Goal: Task Accomplishment & Management: Complete application form

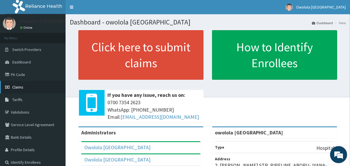
click at [37, 87] on link "Claims" at bounding box center [33, 87] width 66 height 13
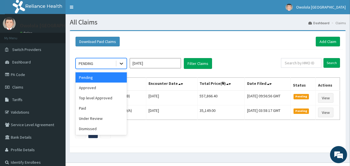
click at [120, 63] on icon at bounding box center [122, 64] width 6 height 6
click at [101, 88] on div "Approved" at bounding box center [101, 88] width 51 height 10
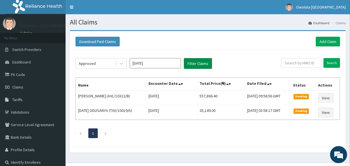
click at [208, 66] on button "Filter Claims" at bounding box center [198, 63] width 28 height 11
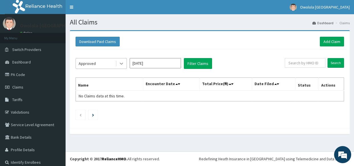
click at [123, 62] on icon at bounding box center [122, 64] width 6 height 6
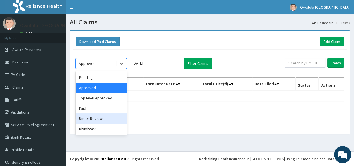
drag, startPoint x: 115, startPoint y: 105, endPoint x: 131, endPoint y: 131, distance: 30.1
click at [131, 131] on div "Download Paid Claims Add Claim × Note you can only download claims within a max…" at bounding box center [210, 82] width 280 height 104
click at [111, 117] on div "Under Review" at bounding box center [101, 118] width 51 height 10
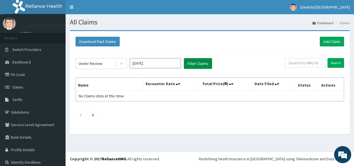
click at [201, 67] on button "Filter Claims" at bounding box center [198, 63] width 28 height 11
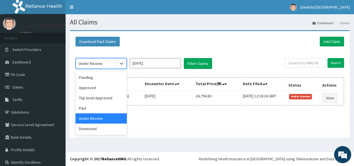
click at [113, 64] on div "Under Review" at bounding box center [96, 63] width 40 height 9
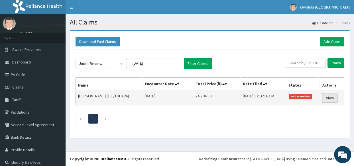
click at [322, 99] on link "View" at bounding box center [329, 98] width 15 height 10
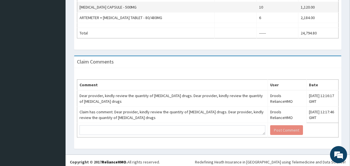
scroll to position [266, 0]
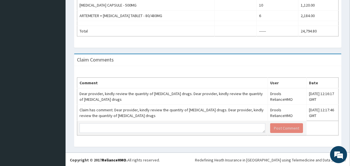
click at [206, 121] on td at bounding box center [172, 128] width 191 height 15
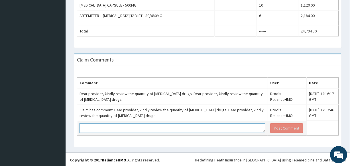
click at [200, 127] on textarea at bounding box center [173, 128] width 186 height 10
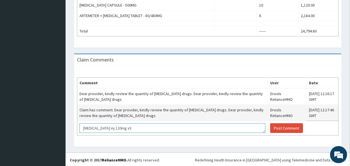
scroll to position [3, 0]
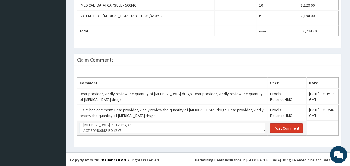
type textarea "[MEDICAL_DATA] inj 120mg x3 ACT 80/480MG BD X3/7"
drag, startPoint x: 282, startPoint y: 127, endPoint x: 283, endPoint y: 122, distance: 5.6
click at [283, 124] on button "Post Comment" at bounding box center [286, 128] width 33 height 10
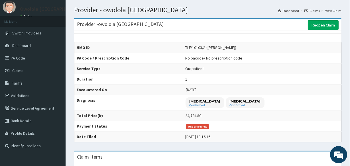
scroll to position [0, 0]
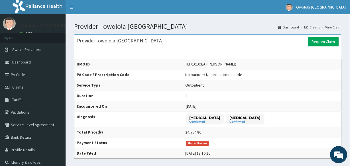
drag, startPoint x: 312, startPoint y: 27, endPoint x: 332, endPoint y: 34, distance: 21.5
click at [312, 27] on link "Claims" at bounding box center [311, 27] width 15 height 5
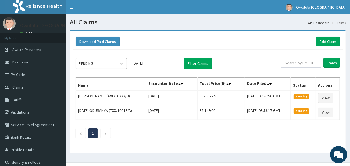
click at [113, 62] on div "PENDING" at bounding box center [96, 63] width 40 height 9
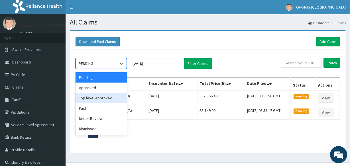
click at [92, 96] on div "Top level Approved" at bounding box center [101, 98] width 51 height 10
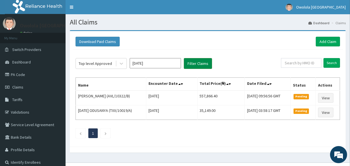
click at [206, 62] on button "Filter Claims" at bounding box center [198, 63] width 28 height 11
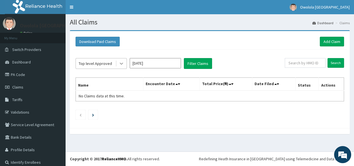
click at [121, 61] on icon at bounding box center [122, 64] width 6 height 6
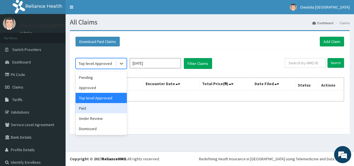
click at [91, 106] on div "Paid" at bounding box center [101, 108] width 51 height 10
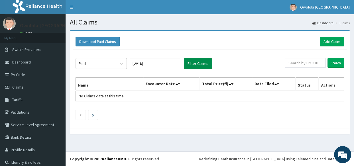
click at [209, 63] on button "Filter Claims" at bounding box center [198, 63] width 28 height 11
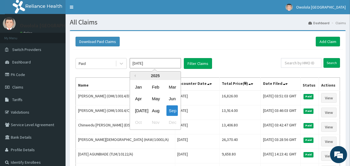
click at [165, 65] on input "Sep 2025" at bounding box center [155, 63] width 51 height 10
click at [137, 109] on div "Jul" at bounding box center [138, 110] width 11 height 11
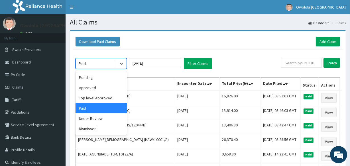
click at [110, 65] on div "Paid" at bounding box center [96, 63] width 40 height 9
click at [84, 78] on div "Pending" at bounding box center [101, 77] width 51 height 10
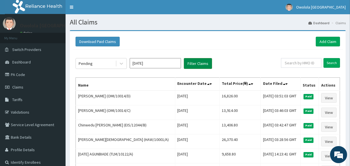
drag, startPoint x: 192, startPoint y: 63, endPoint x: 199, endPoint y: 59, distance: 8.5
click at [192, 63] on button "Filter Claims" at bounding box center [198, 63] width 28 height 11
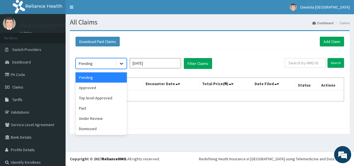
click at [123, 63] on icon at bounding box center [122, 64] width 6 height 6
click at [101, 87] on div "Approved" at bounding box center [101, 88] width 51 height 10
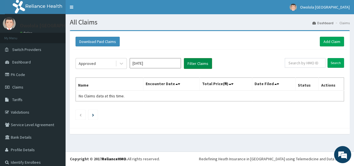
click at [204, 65] on button "Filter Claims" at bounding box center [198, 63] width 28 height 11
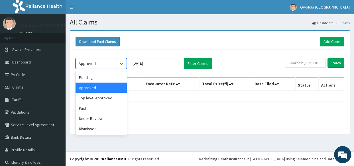
click at [111, 60] on div "Approved" at bounding box center [96, 63] width 40 height 9
click at [117, 121] on div "Under Review" at bounding box center [101, 118] width 51 height 10
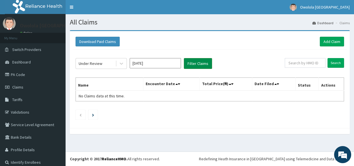
click at [207, 62] on button "Filter Claims" at bounding box center [198, 63] width 28 height 11
click at [206, 63] on button "Filter Claims" at bounding box center [198, 63] width 28 height 11
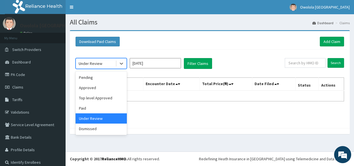
click at [114, 64] on div "Under Review" at bounding box center [96, 63] width 40 height 9
click at [82, 98] on div "Top level Approved" at bounding box center [101, 98] width 51 height 10
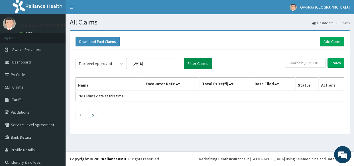
click at [201, 64] on button "Filter Claims" at bounding box center [198, 63] width 28 height 11
click at [200, 67] on button "Filter Claims" at bounding box center [198, 63] width 28 height 11
drag, startPoint x: 200, startPoint y: 67, endPoint x: 194, endPoint y: 70, distance: 6.5
click at [197, 68] on button "Filter Claims" at bounding box center [198, 63] width 28 height 11
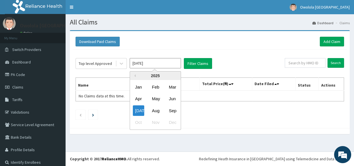
click at [167, 60] on input "Jul 2025" at bounding box center [155, 63] width 51 height 10
click at [151, 111] on div "Aug" at bounding box center [155, 110] width 11 height 11
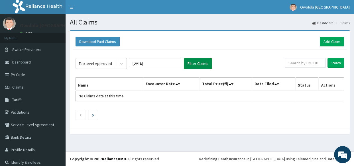
drag, startPoint x: 195, startPoint y: 61, endPoint x: 196, endPoint y: 65, distance: 4.0
click at [196, 61] on button "Filter Claims" at bounding box center [198, 63] width 28 height 11
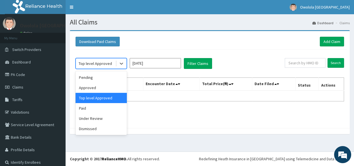
click at [113, 62] on div "Top level Approved" at bounding box center [96, 63] width 40 height 9
click at [101, 78] on div "Pending" at bounding box center [101, 77] width 51 height 10
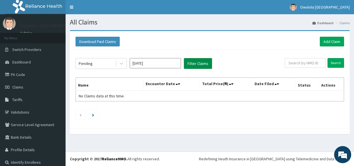
click at [210, 63] on button "Filter Claims" at bounding box center [198, 63] width 28 height 11
click at [111, 64] on div "Pending" at bounding box center [96, 63] width 40 height 9
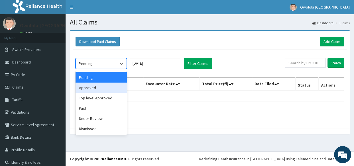
drag, startPoint x: 102, startPoint y: 84, endPoint x: 114, endPoint y: 72, distance: 16.9
click at [103, 82] on div "Pending Approved Top level Approved Paid Under Review Dismissed" at bounding box center [101, 103] width 51 height 64
click at [81, 86] on div "Approved" at bounding box center [101, 88] width 51 height 10
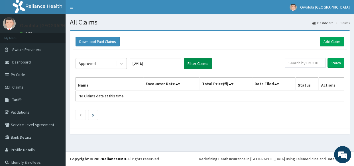
click at [202, 65] on button "Filter Claims" at bounding box center [198, 63] width 28 height 11
click at [199, 60] on button "Filter Claims" at bounding box center [198, 63] width 28 height 11
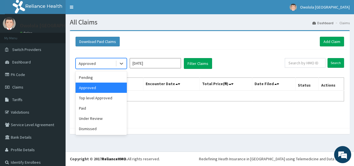
click at [112, 62] on div "Approved" at bounding box center [96, 63] width 40 height 9
click at [111, 102] on div "Top level Approved" at bounding box center [101, 98] width 51 height 10
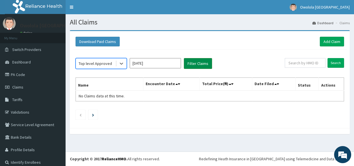
click at [206, 62] on button "Filter Claims" at bounding box center [198, 63] width 28 height 11
click at [205, 63] on button "Filter Claims" at bounding box center [198, 63] width 28 height 11
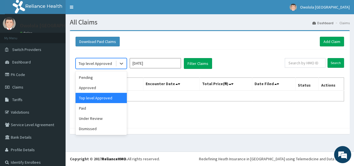
click at [113, 65] on div "Top level Approved" at bounding box center [96, 63] width 40 height 9
click at [98, 104] on div "Paid" at bounding box center [101, 108] width 51 height 10
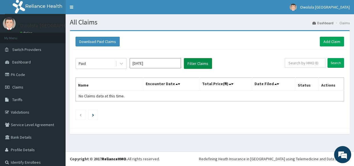
click at [203, 63] on button "Filter Claims" at bounding box center [198, 63] width 28 height 11
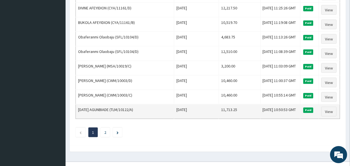
scroll to position [704, 0]
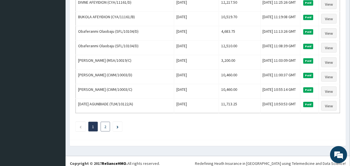
click at [107, 123] on li "2" at bounding box center [105, 127] width 9 height 10
click at [107, 122] on li "2" at bounding box center [105, 127] width 9 height 10
click at [116, 122] on li at bounding box center [117, 127] width 9 height 10
click at [116, 124] on li at bounding box center [117, 127] width 9 height 10
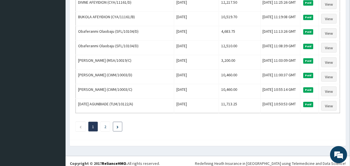
click at [116, 123] on li at bounding box center [117, 127] width 9 height 10
click at [101, 122] on li "2" at bounding box center [105, 127] width 9 height 10
click at [97, 122] on ul "1 2" at bounding box center [208, 127] width 265 height 10
click at [99, 122] on ul "1 2" at bounding box center [208, 127] width 265 height 10
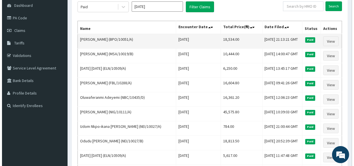
scroll to position [0, 0]
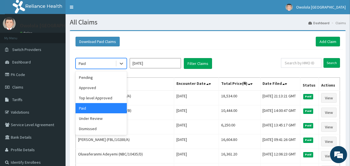
click at [111, 65] on div "Paid" at bounding box center [96, 63] width 40 height 9
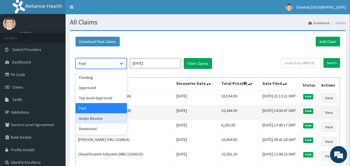
click at [110, 117] on div "Under Review" at bounding box center [101, 118] width 51 height 10
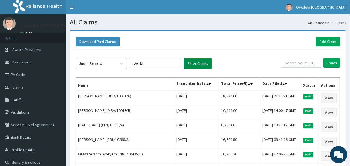
click at [195, 60] on button "Filter Claims" at bounding box center [198, 63] width 28 height 11
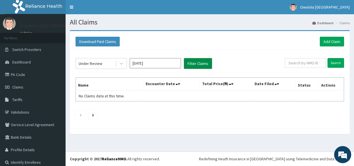
click at [191, 62] on button "Filter Claims" at bounding box center [198, 63] width 28 height 11
click at [197, 60] on button "Filter Claims" at bounding box center [198, 63] width 28 height 11
click at [104, 64] on div "Under Review" at bounding box center [96, 63] width 40 height 9
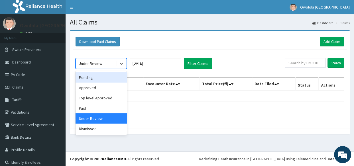
click at [154, 62] on input "Aug 2025" at bounding box center [155, 63] width 51 height 10
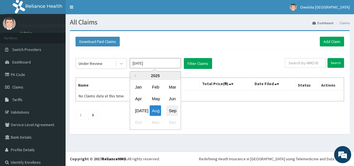
click at [171, 111] on div "Sep" at bounding box center [171, 110] width 11 height 11
type input "Sep 2025"
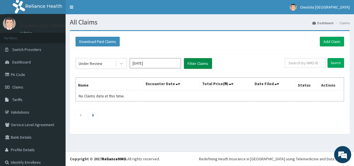
click at [190, 60] on button "Filter Claims" at bounding box center [198, 63] width 28 height 11
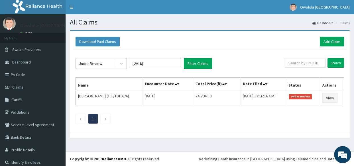
click at [96, 66] on div "Under Review" at bounding box center [91, 64] width 24 height 6
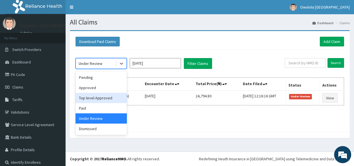
click at [85, 97] on div "Top level Approved" at bounding box center [101, 98] width 51 height 10
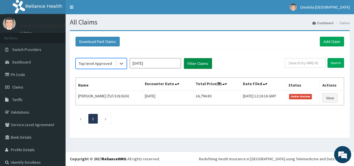
click at [195, 61] on button "Filter Claims" at bounding box center [198, 63] width 28 height 11
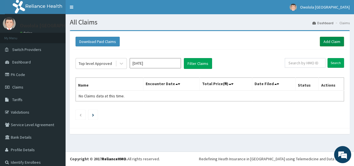
click at [326, 38] on link "Add Claim" at bounding box center [332, 42] width 24 height 10
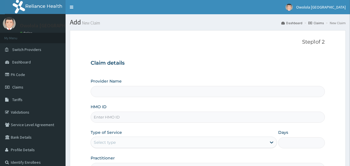
scroll to position [68, 0]
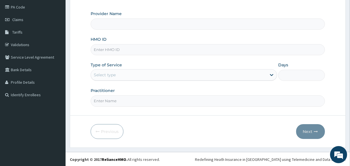
type input "owolola [GEOGRAPHIC_DATA]"
click at [129, 51] on input "HMO ID" at bounding box center [208, 49] width 234 height 11
type input "AVL/10322/B"
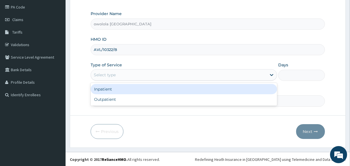
click at [219, 77] on div "Select type" at bounding box center [179, 74] width 176 height 9
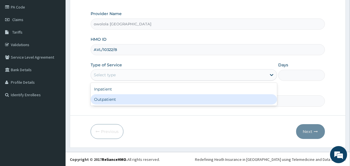
click at [215, 99] on div "Outpatient" at bounding box center [184, 99] width 186 height 10
type input "1"
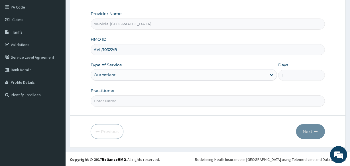
click at [144, 104] on input "Practitioner" at bounding box center [208, 100] width 234 height 11
type input "[PERSON_NAME]"
click at [312, 131] on button "Next" at bounding box center [310, 131] width 29 height 15
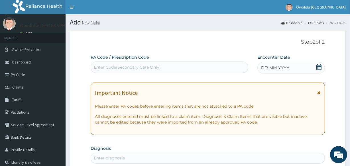
click at [318, 66] on icon at bounding box center [318, 67] width 5 height 6
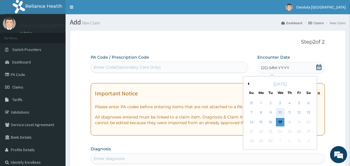
click at [282, 113] on div "10" at bounding box center [280, 113] width 9 height 9
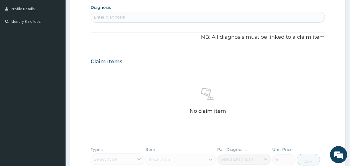
scroll to position [129, 0]
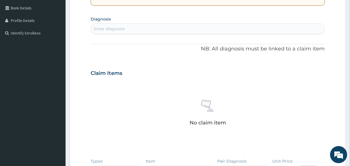
click at [172, 26] on div "Enter diagnosis" at bounding box center [207, 28] width 233 height 9
click at [168, 32] on div "Enter diagnosis" at bounding box center [207, 28] width 233 height 9
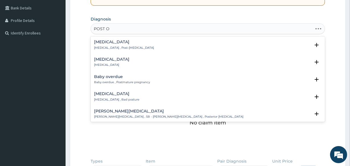
type input "POST OP"
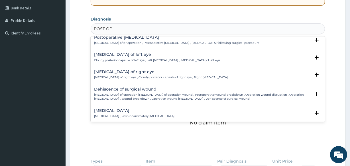
scroll to position [103, 0]
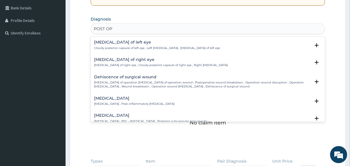
click at [117, 81] on p "Rupture of operation wound , Dehiscence of operation wound , Postoperative woun…" at bounding box center [202, 85] width 216 height 8
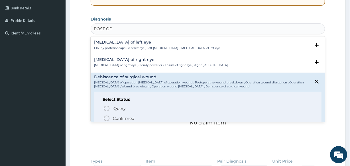
click at [103, 111] on div "Query Query covers suspected (?), Keep in view (kiv), Ruled out (r/o) Confirmed" at bounding box center [208, 113] width 210 height 17
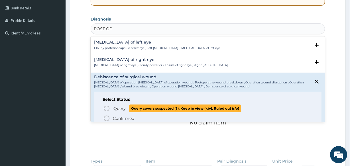
click at [104, 107] on circle "status option query" at bounding box center [106, 108] width 5 height 5
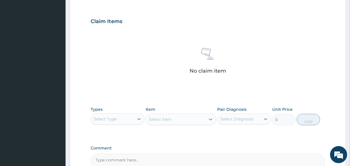
scroll to position [245, 0]
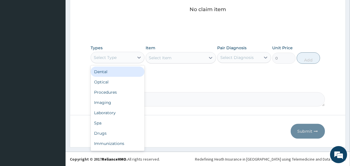
click at [99, 56] on div "Select Type" at bounding box center [105, 58] width 23 height 6
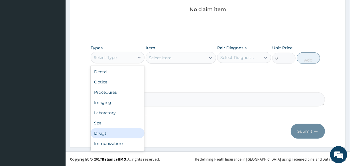
click at [110, 134] on div "Drugs" at bounding box center [118, 133] width 54 height 10
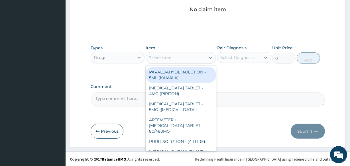
click at [198, 60] on div "Select Item" at bounding box center [175, 57] width 59 height 9
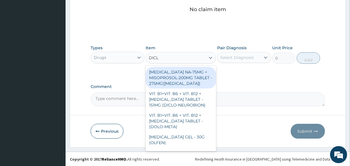
type input "DICLO"
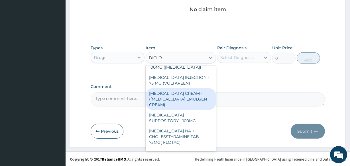
scroll to position [168, 0]
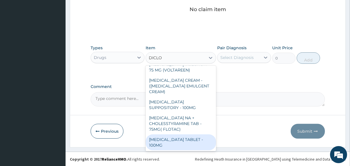
click at [181, 141] on div "DICLOFENAC TABLET - 100MG" at bounding box center [181, 143] width 70 height 16
type input "112"
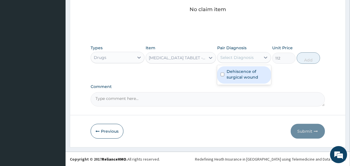
click at [236, 56] on div "Select Diagnosis" at bounding box center [236, 58] width 33 height 6
click at [237, 69] on label "Dehiscence of surgical wound" at bounding box center [247, 74] width 41 height 11
checkbox input "true"
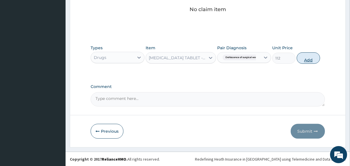
click at [303, 59] on button "Add" at bounding box center [308, 57] width 23 height 11
type input "0"
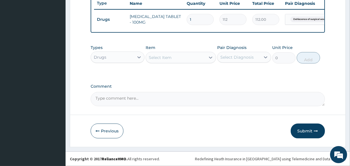
drag, startPoint x: 195, startPoint y: 15, endPoint x: 183, endPoint y: 19, distance: 13.0
click at [183, 19] on tr "Drugs DICLOFENAC TABLET - 100MG 1 112 112.00 Dehiscence of surgical wound Delete" at bounding box center [233, 20] width 279 height 20
type input "5"
type input "560.00"
type input "5"
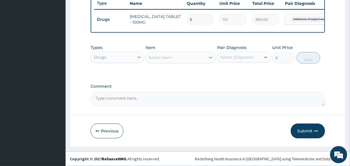
click at [135, 54] on div at bounding box center [139, 57] width 10 height 10
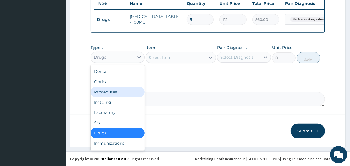
drag, startPoint x: 121, startPoint y: 90, endPoint x: 113, endPoint y: 88, distance: 8.0
click at [120, 90] on div "Procedures" at bounding box center [118, 92] width 54 height 10
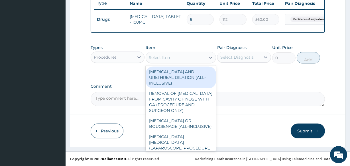
click at [164, 55] on div "Select Item" at bounding box center [160, 58] width 23 height 6
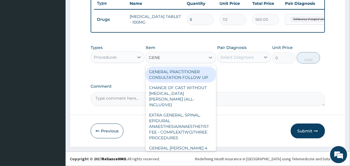
type input "GENER"
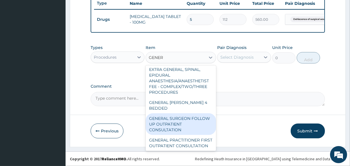
scroll to position [53, 0]
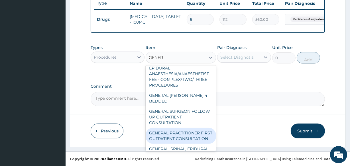
click at [202, 128] on div "GENERAL PRACTITIONER FIRST OUTPATIENT CONSULTATION" at bounding box center [181, 136] width 70 height 16
type input "3750"
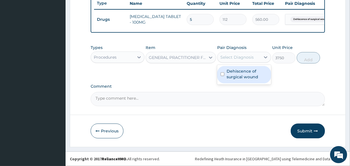
click at [233, 59] on div "Select Diagnosis" at bounding box center [236, 57] width 33 height 6
click at [233, 76] on label "Dehiscence of surgical wound" at bounding box center [247, 73] width 41 height 11
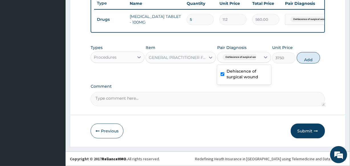
checkbox input "true"
click at [305, 57] on button "Add" at bounding box center [308, 57] width 23 height 11
type input "0"
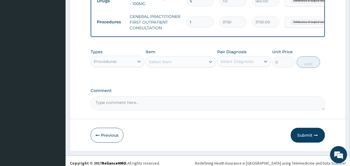
scroll to position [244, 0]
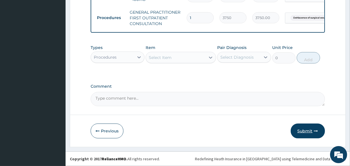
click at [310, 134] on button "Submit" at bounding box center [308, 131] width 34 height 15
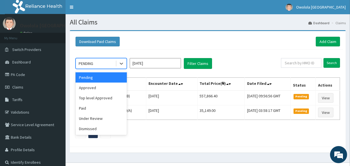
drag, startPoint x: 353, startPoint y: 61, endPoint x: 89, endPoint y: 60, distance: 264.5
click at [89, 60] on div "PENDING" at bounding box center [101, 63] width 51 height 11
click at [102, 83] on div "Approved" at bounding box center [101, 88] width 51 height 10
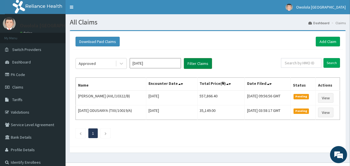
click at [198, 62] on button "Filter Claims" at bounding box center [198, 63] width 28 height 11
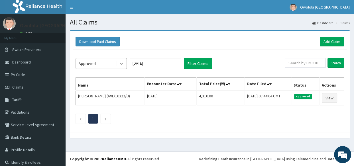
click at [124, 64] on icon at bounding box center [122, 64] width 6 height 6
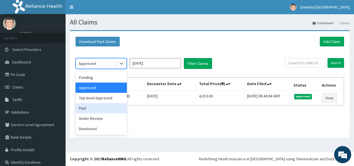
click at [94, 109] on div "Paid" at bounding box center [101, 108] width 51 height 10
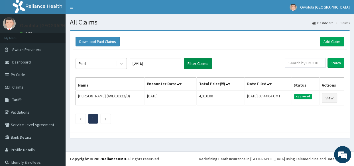
click at [200, 65] on button "Filter Claims" at bounding box center [198, 63] width 28 height 11
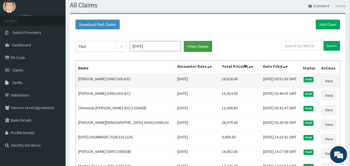
scroll to position [26, 0]
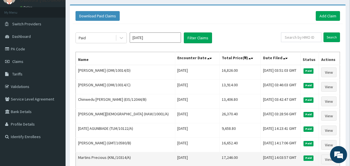
click at [261, 156] on td "Mon, 15 Sep 2025 14:03:57 GMT" at bounding box center [281, 160] width 40 height 15
drag, startPoint x: 252, startPoint y: 157, endPoint x: 243, endPoint y: 156, distance: 8.3
click at [261, 156] on td "Mon, 15 Sep 2025 14:03:57 GMT" at bounding box center [281, 160] width 40 height 15
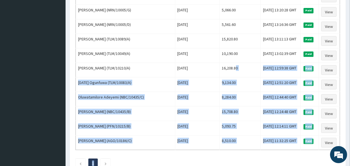
scroll to position [257, 0]
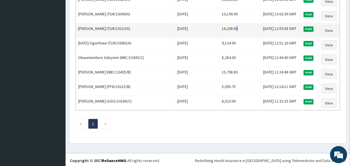
drag, startPoint x: 216, startPoint y: 153, endPoint x: 224, endPoint y: 34, distance: 119.1
click at [224, 34] on td "16,208.80" at bounding box center [240, 30] width 41 height 15
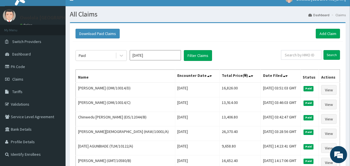
scroll to position [0, 0]
